Goal: Transaction & Acquisition: Purchase product/service

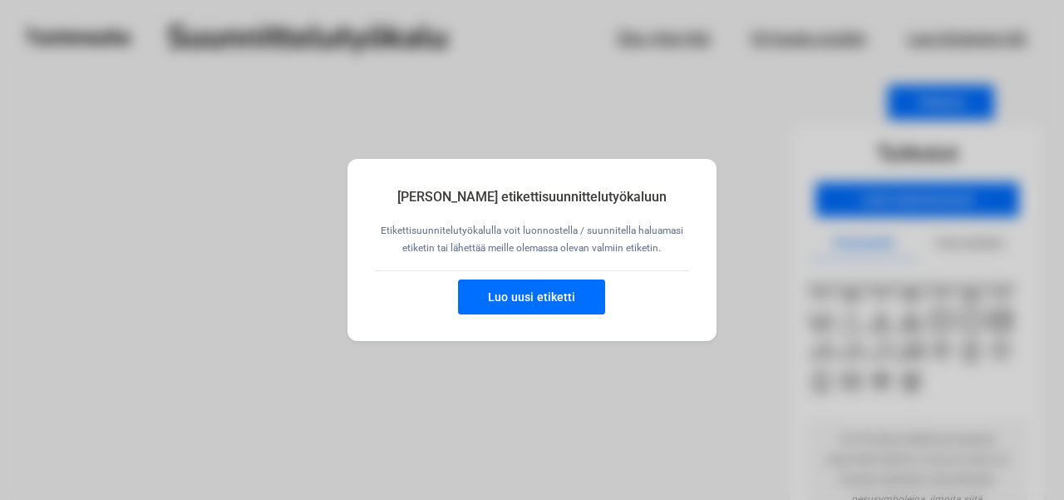
click at [559, 308] on button "Luo uusi etiketti" at bounding box center [531, 296] width 147 height 35
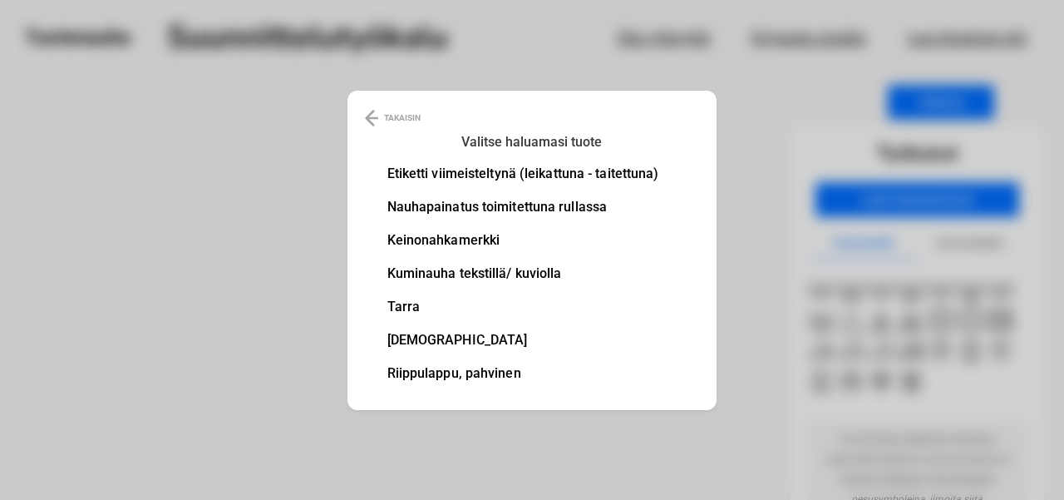
click at [524, 175] on li "Etiketti viimeisteltynä (leikattuna - taitettuna)" at bounding box center [523, 173] width 272 height 13
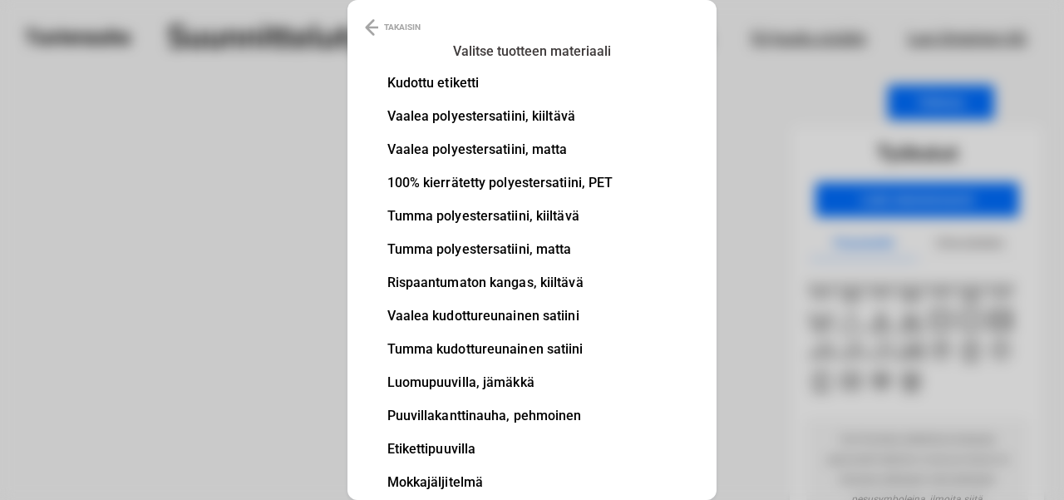
click at [461, 90] on li "Kudottu etiketti" at bounding box center [500, 82] width 226 height 13
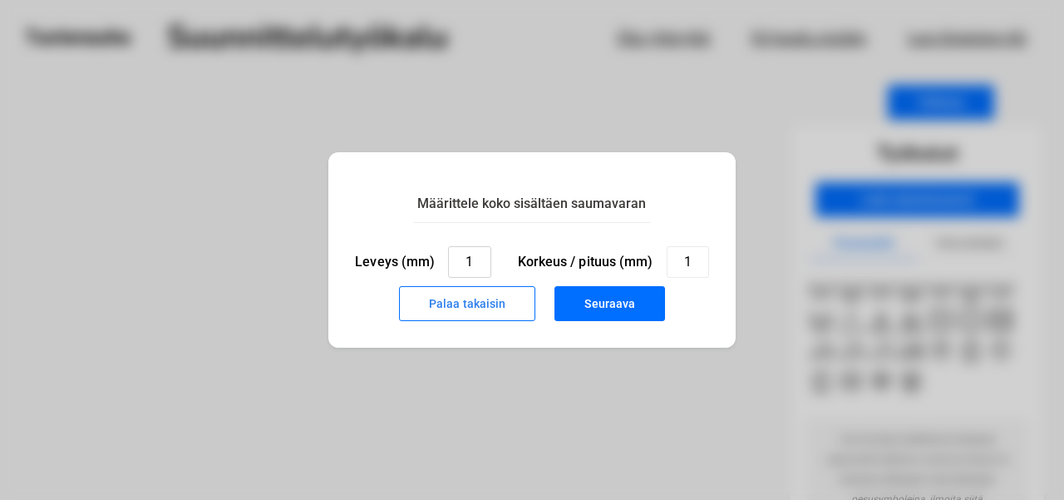
click at [477, 257] on input "1" at bounding box center [469, 262] width 42 height 32
type input "15"
click at [687, 258] on input "1" at bounding box center [688, 262] width 42 height 32
type input "55"
click at [605, 299] on button "Seuraava" at bounding box center [609, 303] width 111 height 35
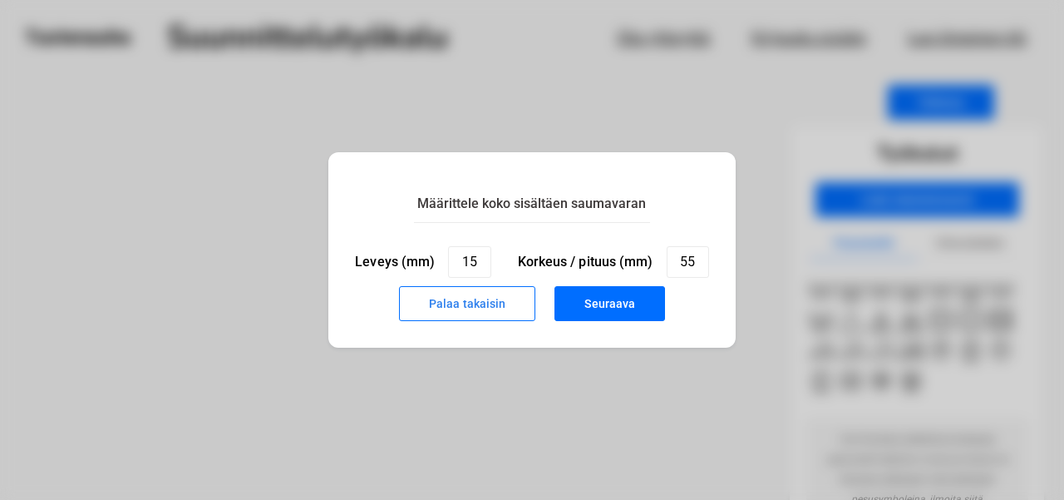
type input "1"
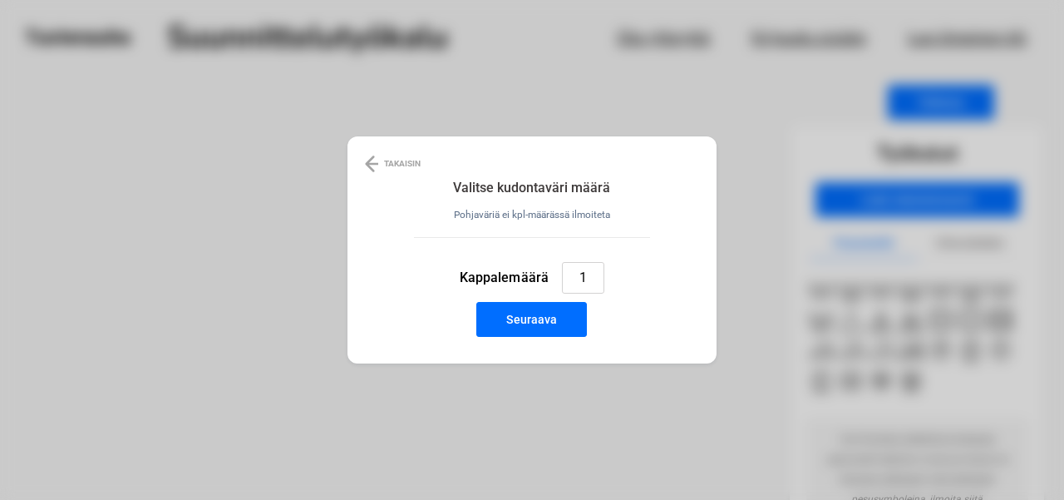
click at [594, 278] on input "1" at bounding box center [583, 278] width 42 height 32
type input "2"
click at [575, 311] on button "Seuraava" at bounding box center [531, 319] width 111 height 35
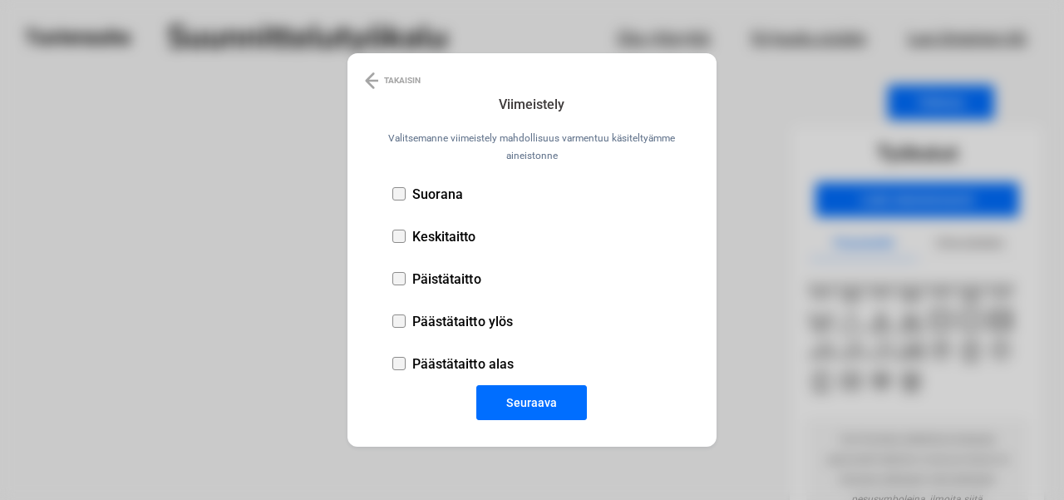
click at [407, 327] on li "Päästätaitto ylös" at bounding box center [545, 321] width 317 height 42
click at [485, 394] on button "Seuraava" at bounding box center [531, 402] width 111 height 35
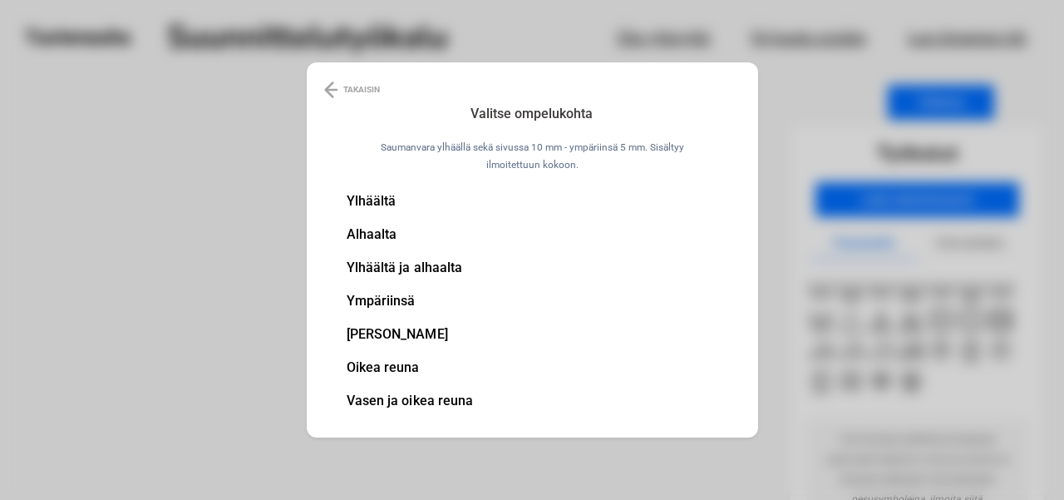
click at [359, 96] on p "TAKAISIN" at bounding box center [361, 90] width 37 height 20
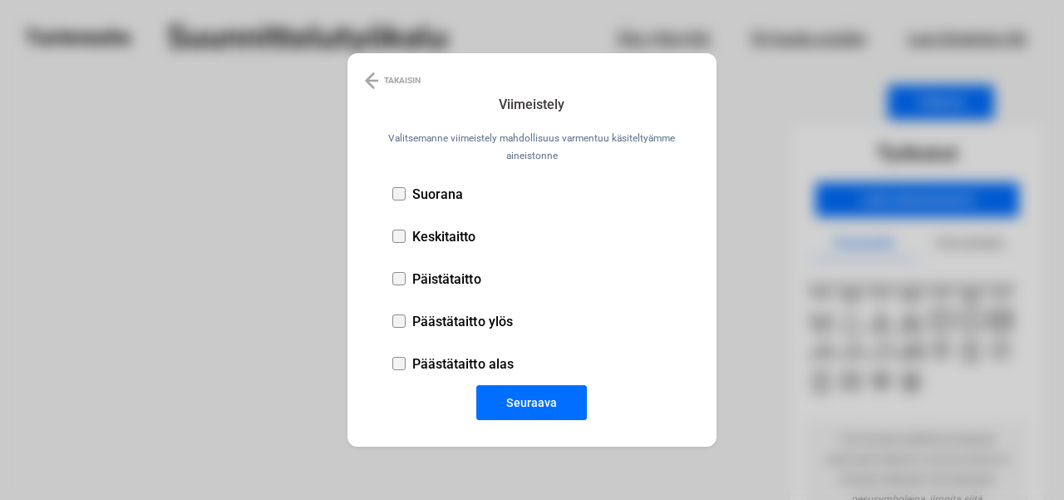
click at [385, 82] on p "TAKAISIN" at bounding box center [402, 81] width 37 height 20
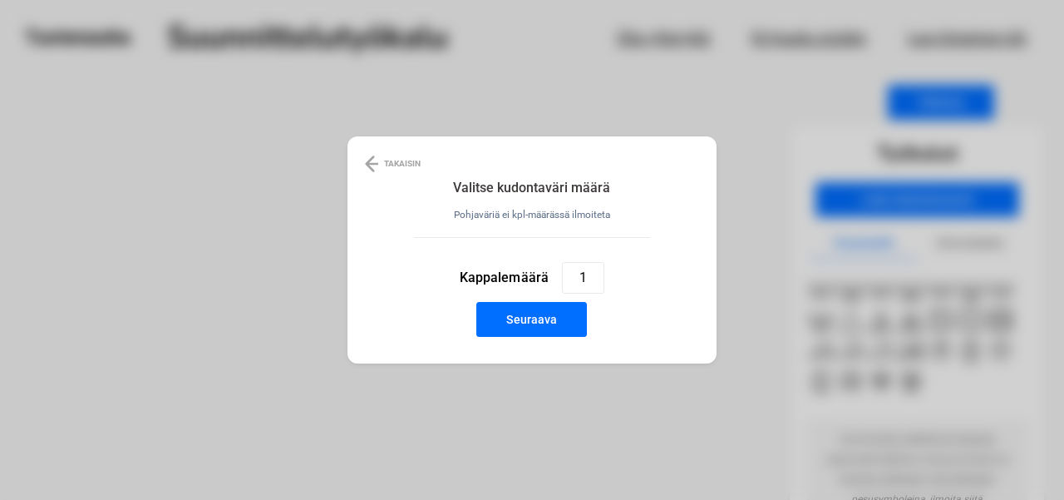
click at [390, 157] on p "TAKAISIN" at bounding box center [402, 164] width 37 height 20
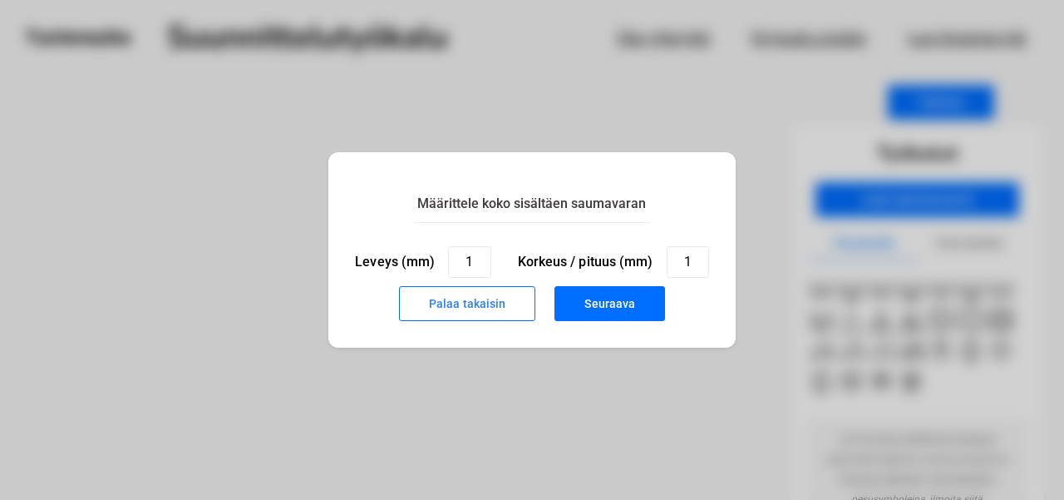
click at [455, 307] on button "Palaa takaisin" at bounding box center [467, 303] width 136 height 35
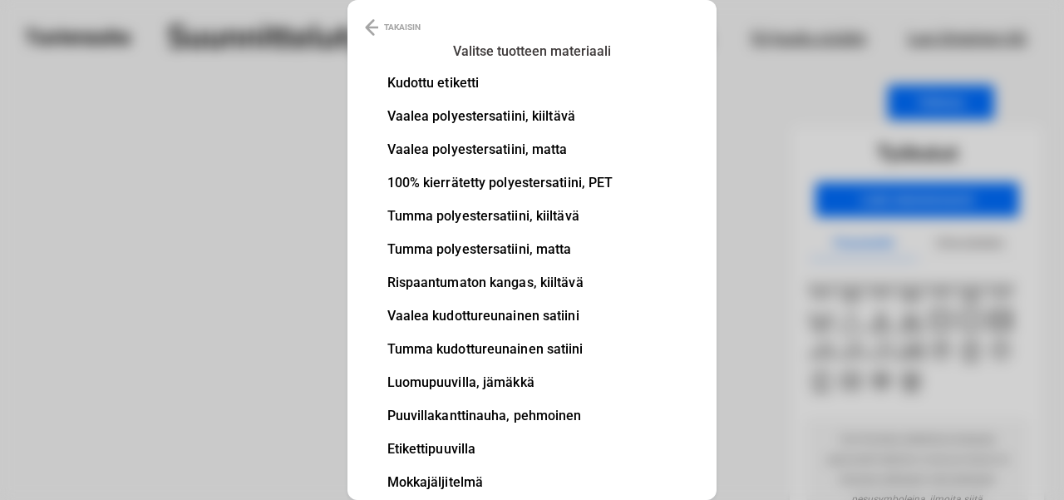
click at [401, 26] on p "TAKAISIN" at bounding box center [402, 27] width 37 height 20
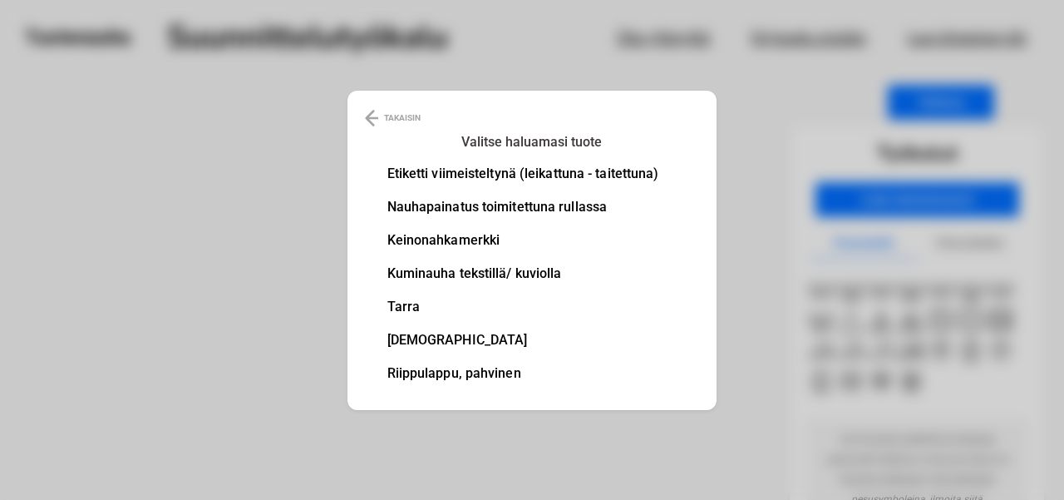
click at [388, 121] on p "TAKAISIN" at bounding box center [402, 118] width 37 height 20
